Goal: Task Accomplishment & Management: Manage account settings

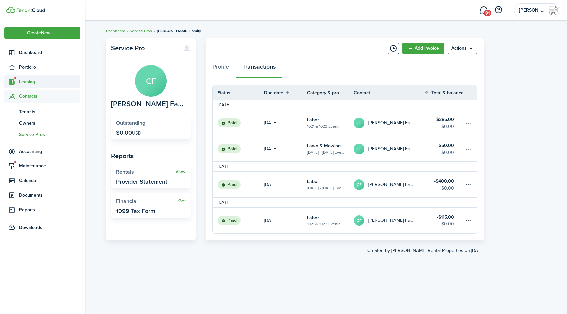
click at [26, 83] on span "Leasing" at bounding box center [49, 81] width 61 height 7
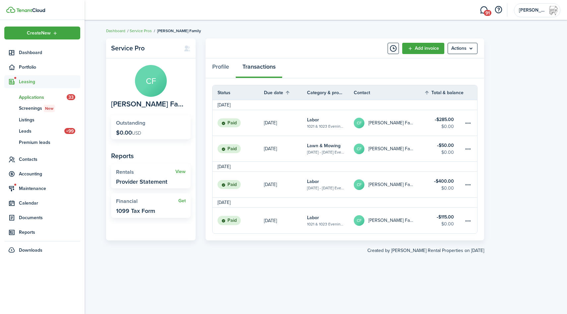
click at [30, 95] on span "Applications" at bounding box center [43, 97] width 48 height 7
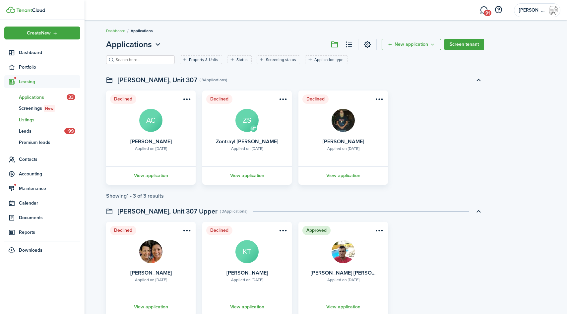
click at [25, 121] on span "Listings" at bounding box center [49, 119] width 61 height 7
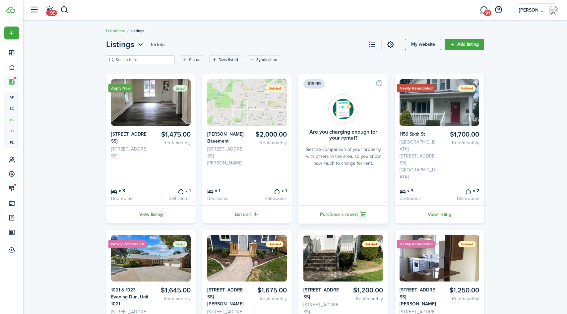
click at [157, 205] on link "View listing" at bounding box center [150, 214] width 89 height 18
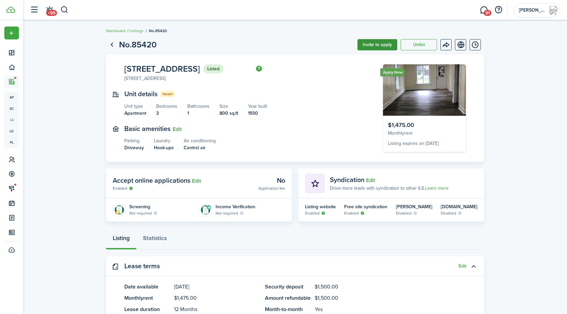
click at [378, 43] on button "Invite to apply" at bounding box center [377, 44] width 40 height 11
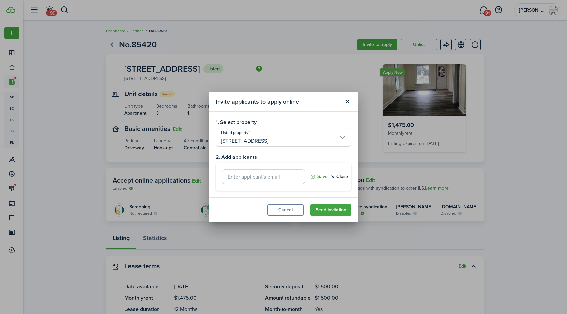
click at [258, 178] on input "text" at bounding box center [263, 176] width 83 height 15
paste input "[EMAIL_ADDRESS][DOMAIN_NAME]"
type input "[EMAIL_ADDRESS][DOMAIN_NAME]"
click at [315, 177] on button "Save" at bounding box center [319, 176] width 18 height 15
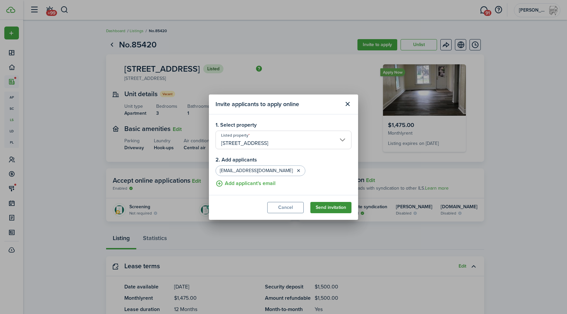
click at [321, 205] on button "Send invitation" at bounding box center [330, 207] width 41 height 11
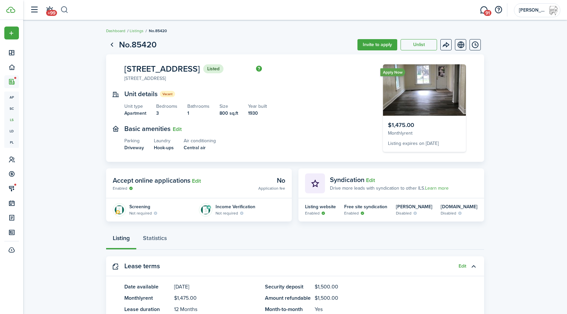
click at [66, 9] on button "button" at bounding box center [64, 9] width 8 height 11
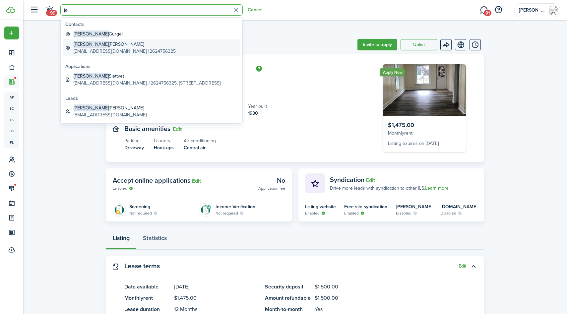
type input "j"
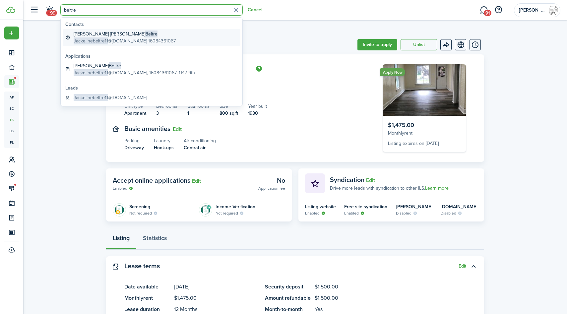
type input "beltre"
click at [126, 38] on global-search-item-description "Jackelinebeltre11 @[DOMAIN_NAME] 16084361067" at bounding box center [125, 40] width 102 height 7
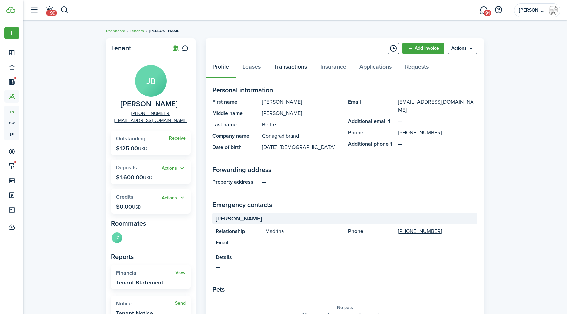
click at [288, 65] on link "Transactions" at bounding box center [290, 68] width 46 height 20
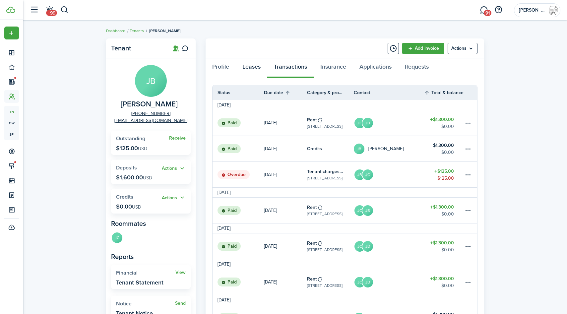
click at [255, 64] on link "Leases" at bounding box center [251, 68] width 31 height 20
